Goal: Understand process/instructions: Learn how to perform a task or action

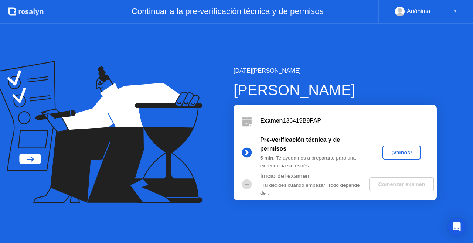
click at [399, 153] on div "¡Vamos!" at bounding box center [401, 153] width 32 height 6
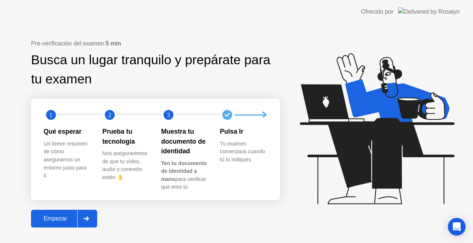
click at [55, 219] on div "Empezar" at bounding box center [55, 218] width 44 height 7
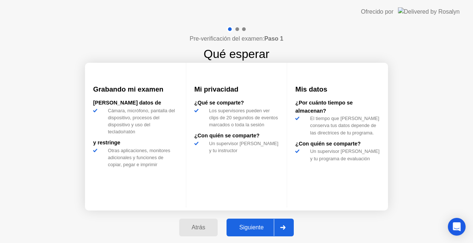
click at [258, 227] on div "Siguiente" at bounding box center [251, 227] width 45 height 7
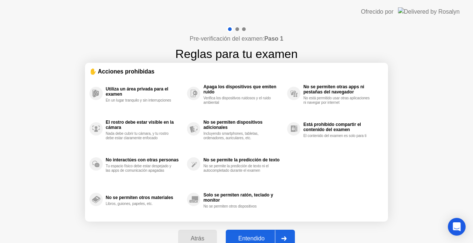
click at [265, 238] on div "Entendido" at bounding box center [251, 238] width 47 height 7
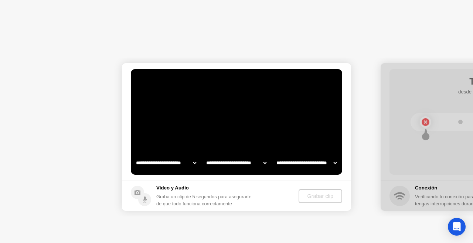
select select "**********"
select select "*******"
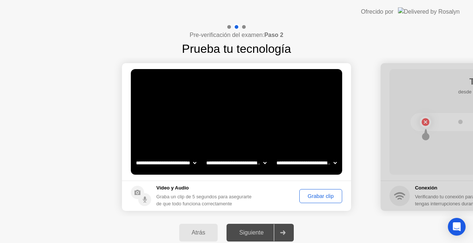
click at [311, 198] on div "Grabar clip" at bounding box center [321, 196] width 38 height 6
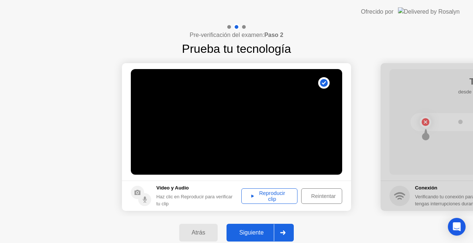
click at [266, 198] on div "Reproducir clip" at bounding box center [269, 196] width 51 height 12
click at [246, 232] on div "Siguiente" at bounding box center [251, 232] width 45 height 7
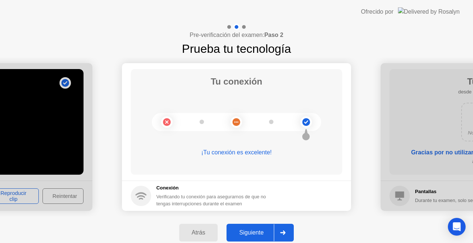
click at [244, 230] on div "Siguiente" at bounding box center [251, 232] width 45 height 7
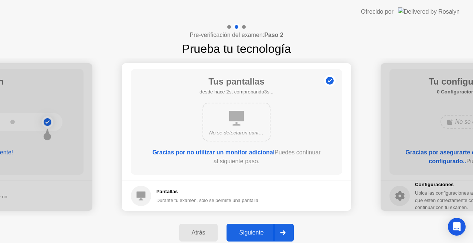
click at [257, 235] on div "Siguiente" at bounding box center [251, 232] width 45 height 7
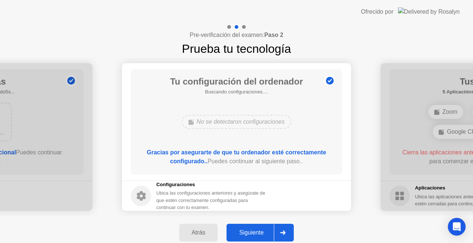
click at [257, 235] on div "Siguiente" at bounding box center [251, 232] width 45 height 7
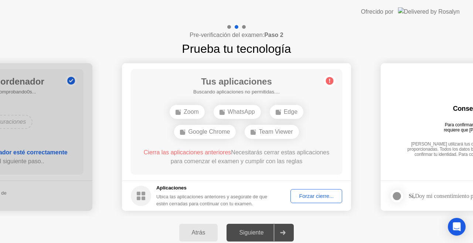
click at [312, 198] on div "Forzar cierre..." at bounding box center [316, 196] width 47 height 6
